Goal: Transaction & Acquisition: Purchase product/service

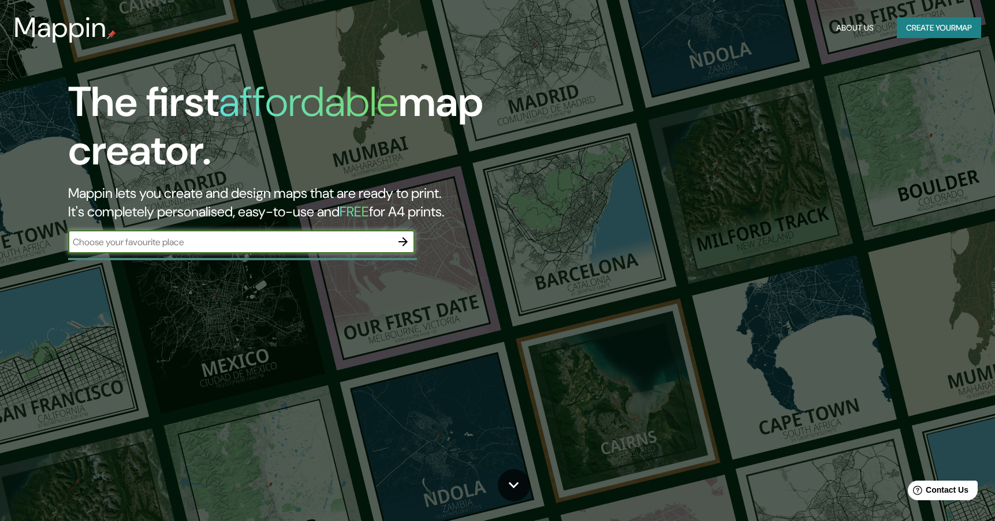
click at [263, 243] on input "text" at bounding box center [229, 242] width 323 height 13
click at [330, 245] on input "[GEOGRAPHIC_DATA]" at bounding box center [229, 242] width 323 height 13
type input "[GEOGRAPHIC_DATA]"
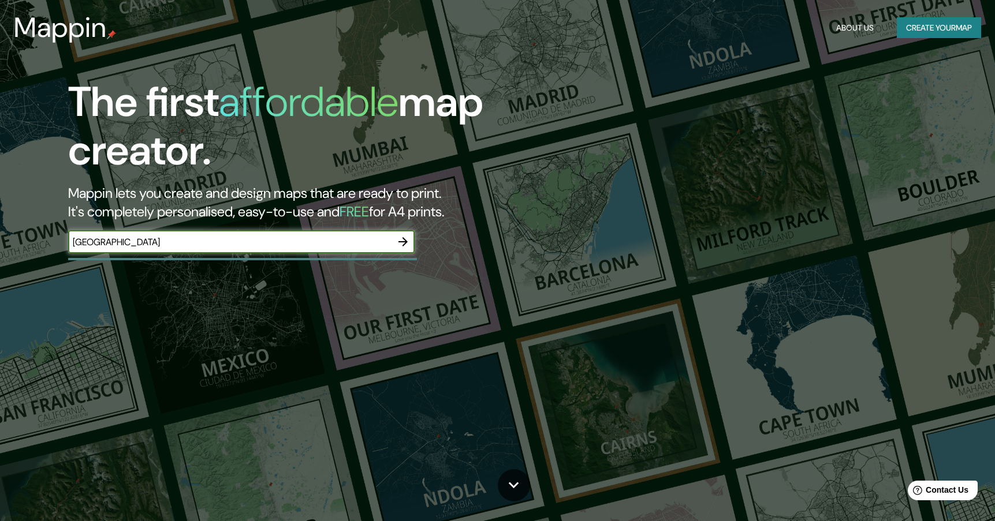
click at [407, 241] on icon "button" at bounding box center [403, 242] width 14 height 14
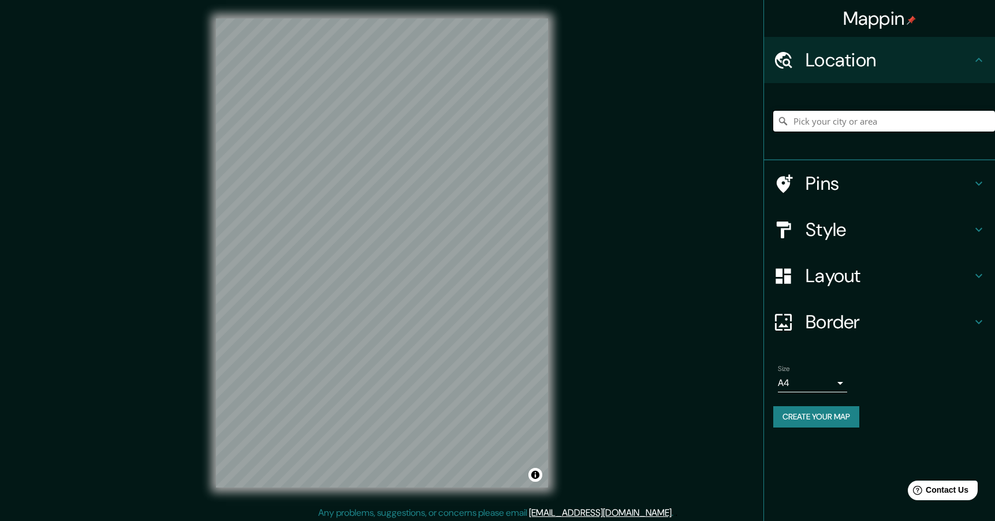
click at [826, 122] on input "Pick your city or area" at bounding box center [884, 121] width 222 height 21
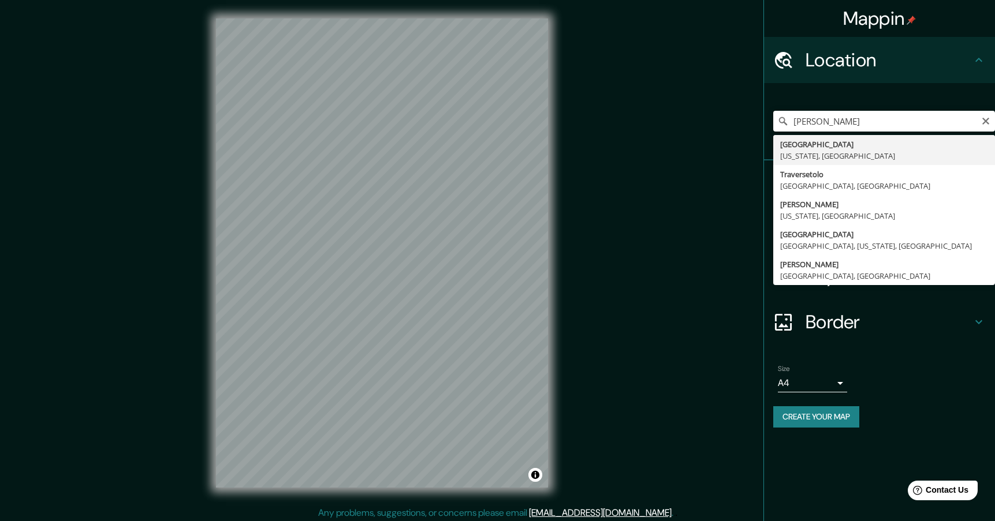
type input "[GEOGRAPHIC_DATA], [US_STATE], [GEOGRAPHIC_DATA]"
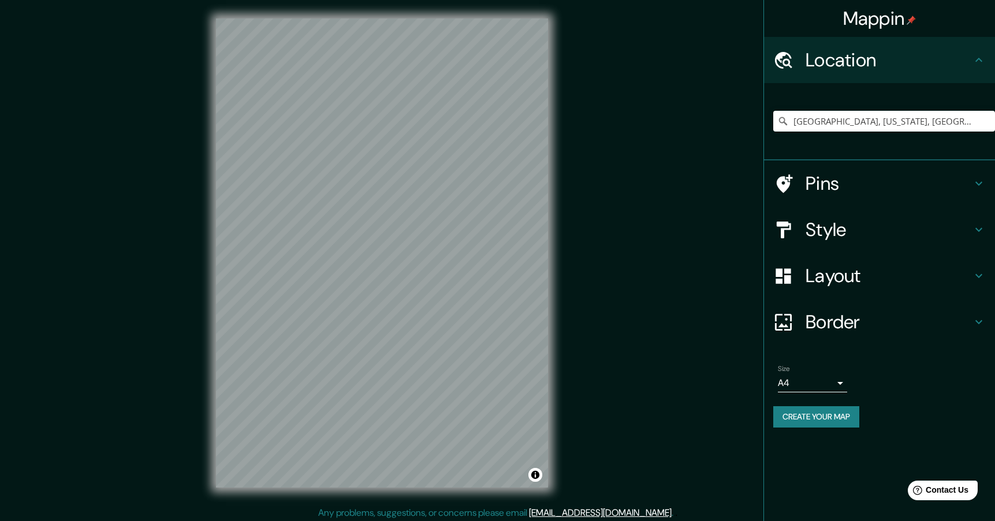
click at [813, 319] on h4 "Border" at bounding box center [889, 322] width 166 height 23
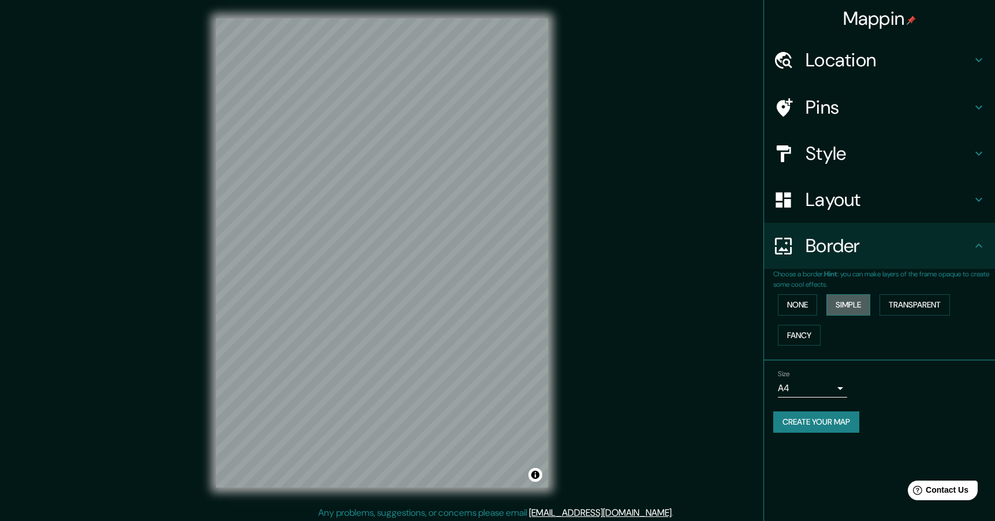
click at [849, 307] on button "Simple" at bounding box center [848, 305] width 44 height 21
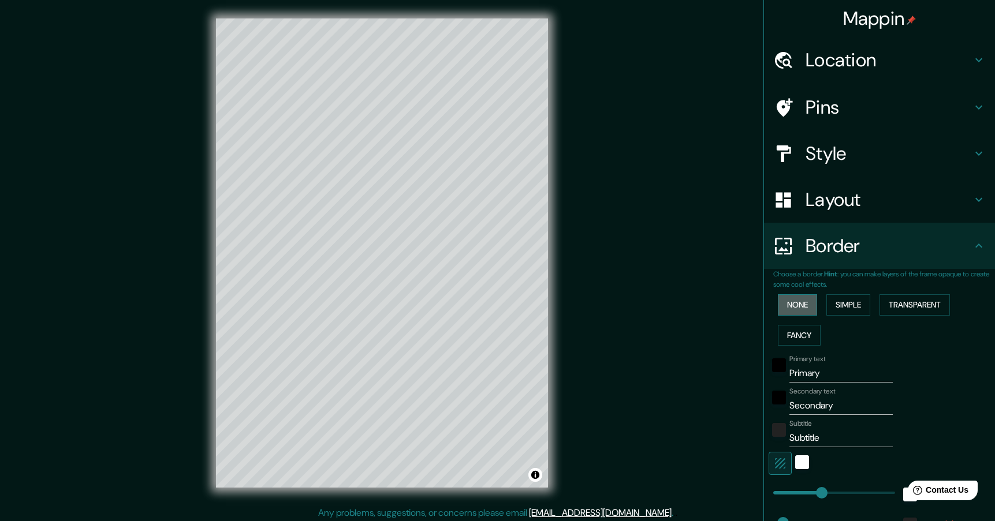
click at [799, 303] on button "None" at bounding box center [797, 305] width 39 height 21
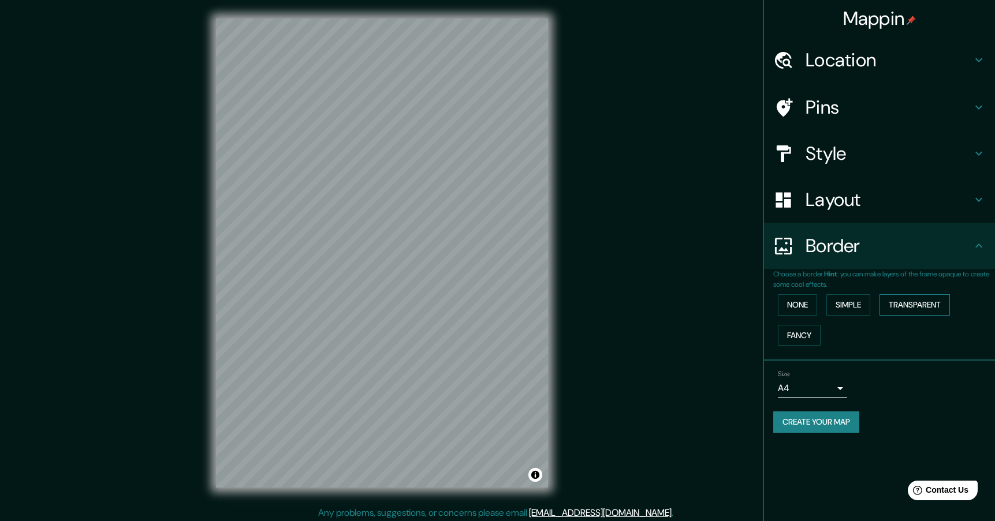
click at [907, 308] on button "Transparent" at bounding box center [915, 305] width 70 height 21
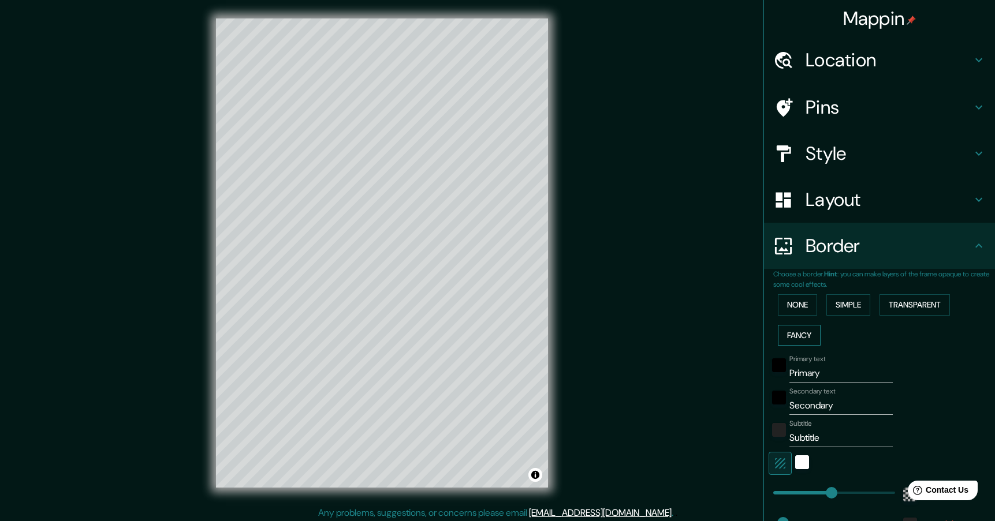
click at [794, 331] on button "Fancy" at bounding box center [799, 335] width 43 height 21
click at [789, 307] on button "None" at bounding box center [797, 305] width 39 height 21
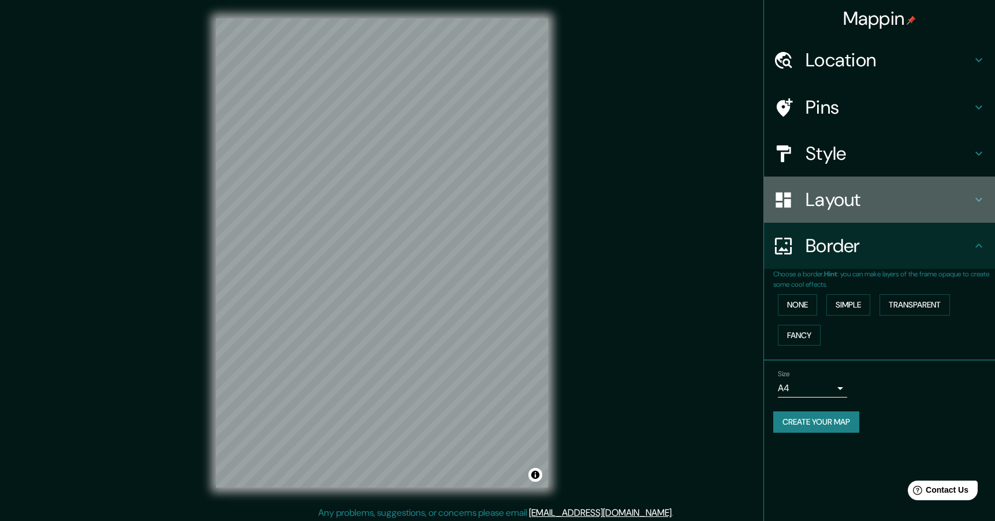
click at [828, 198] on h4 "Layout" at bounding box center [889, 199] width 166 height 23
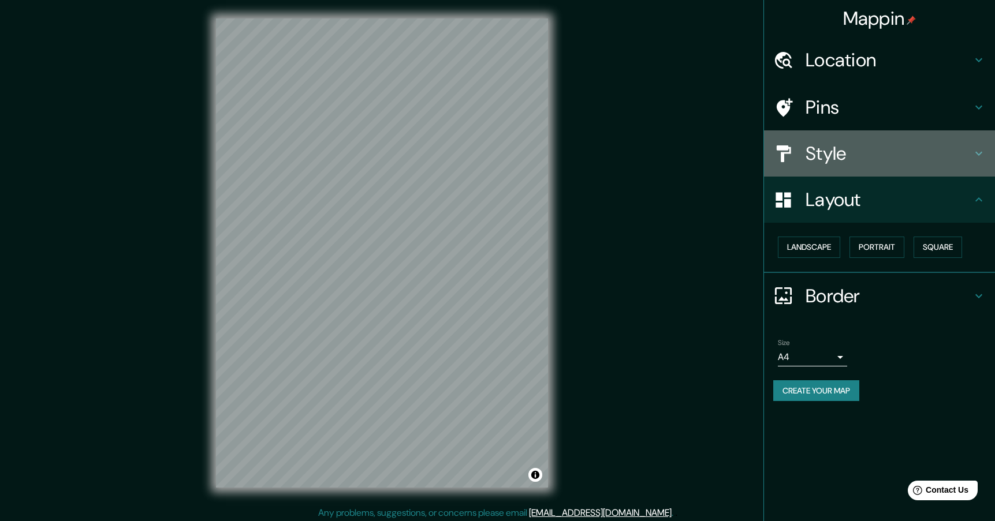
click at [832, 158] on h4 "Style" at bounding box center [889, 153] width 166 height 23
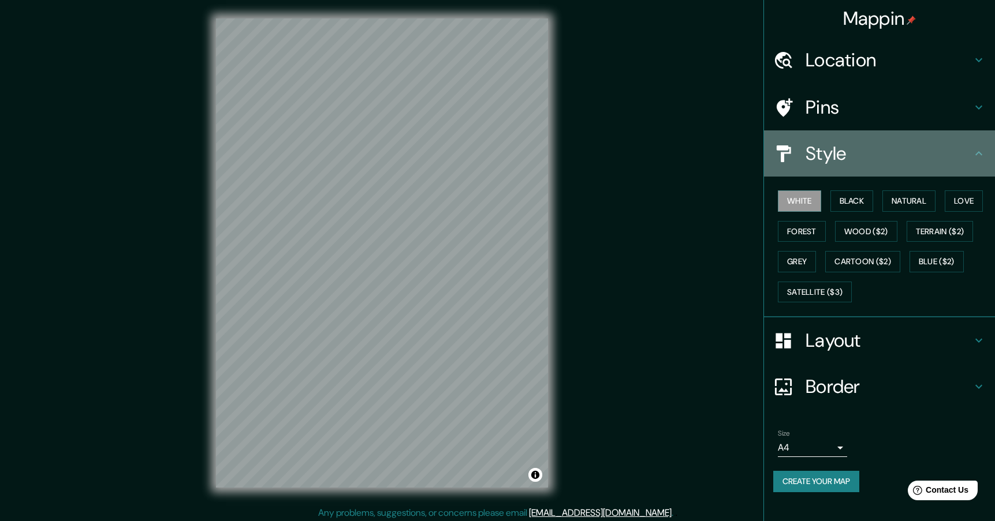
click at [832, 158] on h4 "Style" at bounding box center [889, 153] width 166 height 23
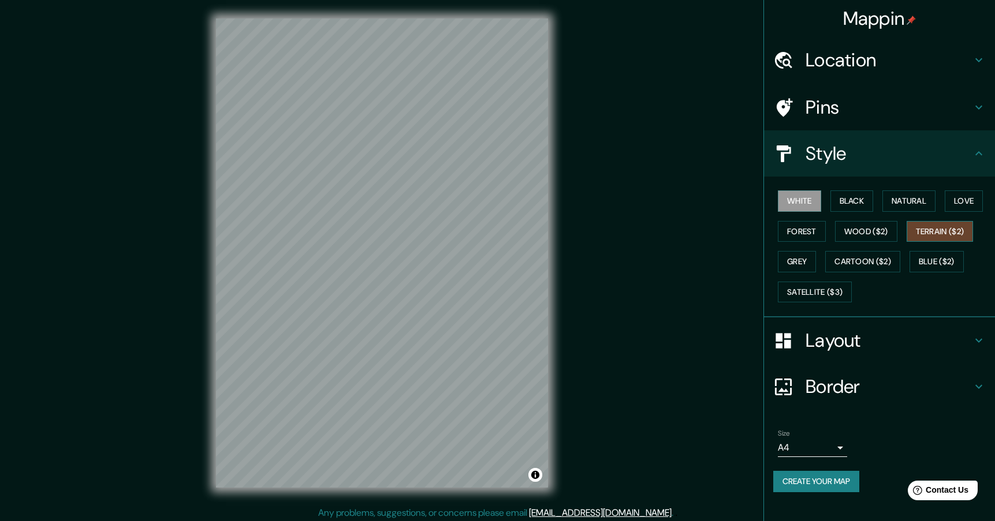
click at [958, 234] on button "Terrain ($2)" at bounding box center [940, 231] width 67 height 21
click at [927, 258] on button "Blue ($2)" at bounding box center [937, 261] width 54 height 21
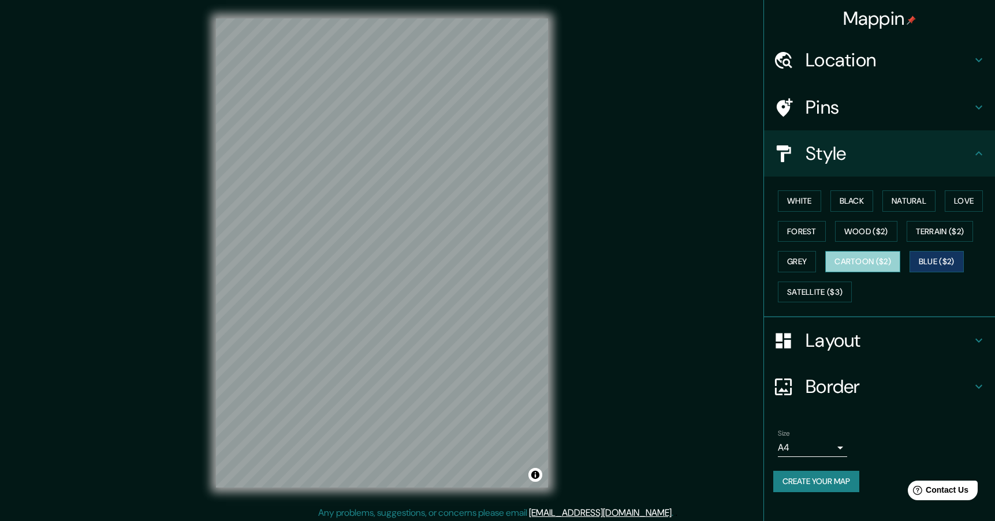
click at [881, 259] on button "Cartoon ($2)" at bounding box center [862, 261] width 75 height 21
click at [809, 258] on button "Grey" at bounding box center [797, 261] width 38 height 21
click at [845, 263] on button "Cartoon ($2)" at bounding box center [862, 261] width 75 height 21
click at [803, 258] on button "Grey" at bounding box center [797, 261] width 38 height 21
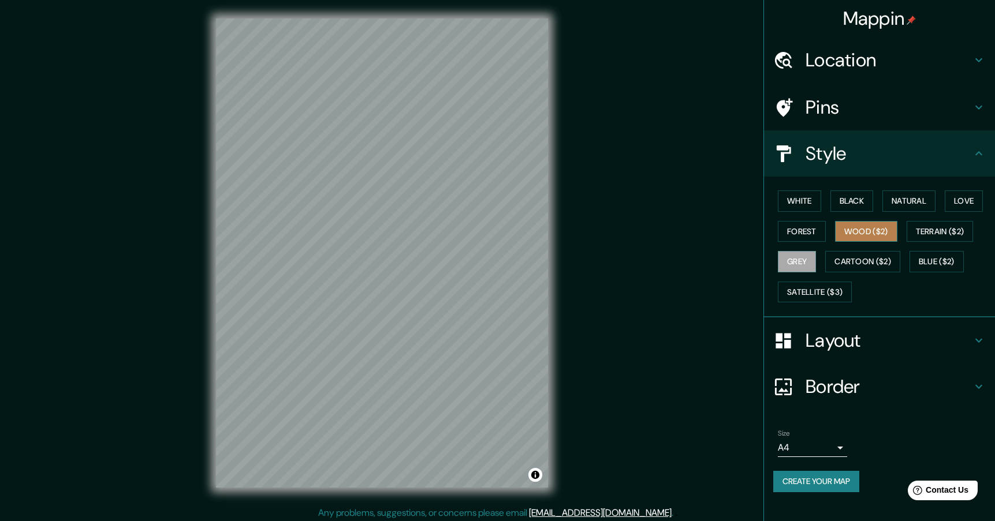
click at [854, 234] on button "Wood ($2)" at bounding box center [866, 231] width 62 height 21
click at [805, 232] on button "Forest" at bounding box center [802, 231] width 48 height 21
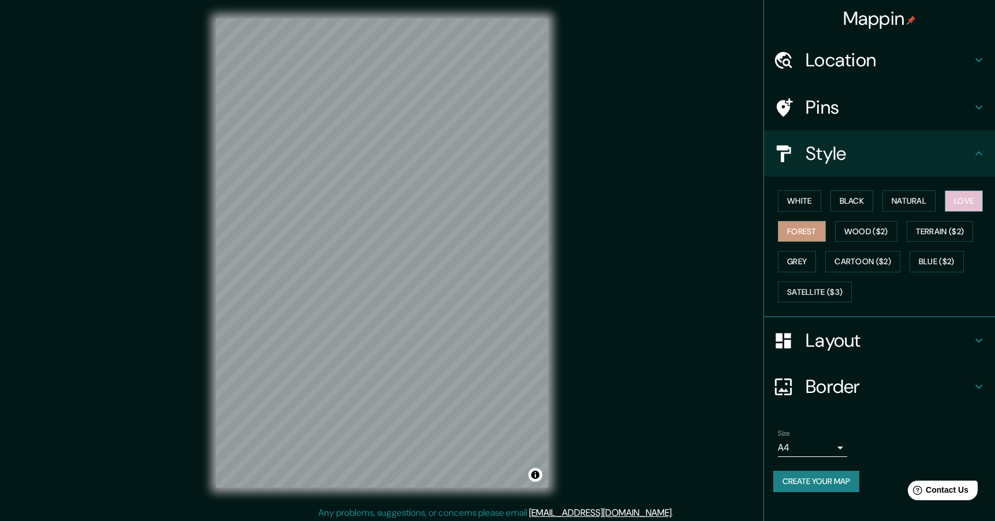
click at [971, 191] on button "Love" at bounding box center [964, 201] width 38 height 21
click at [922, 197] on button "Natural" at bounding box center [908, 201] width 53 height 21
